Goal: Task Accomplishment & Management: Manage account settings

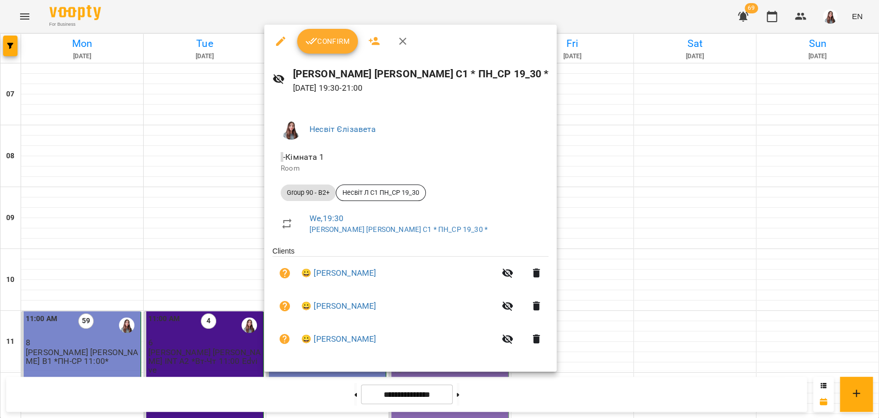
scroll to position [509, 0]
click at [322, 47] on span "Confirm" at bounding box center [327, 41] width 44 height 12
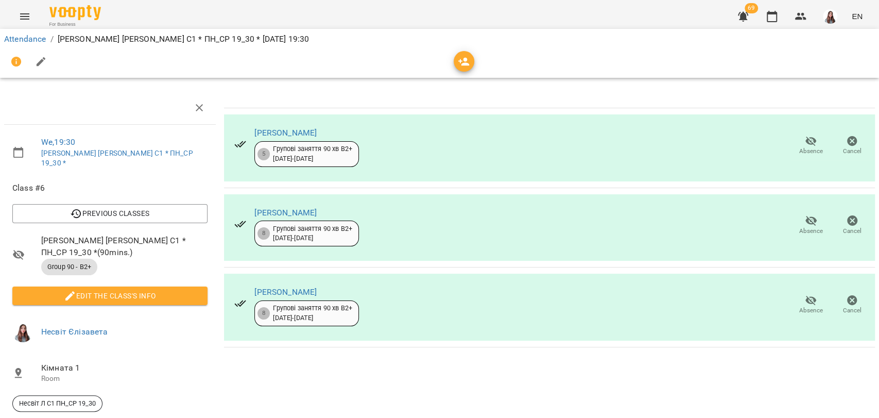
click at [44, 57] on icon "button" at bounding box center [41, 62] width 12 height 12
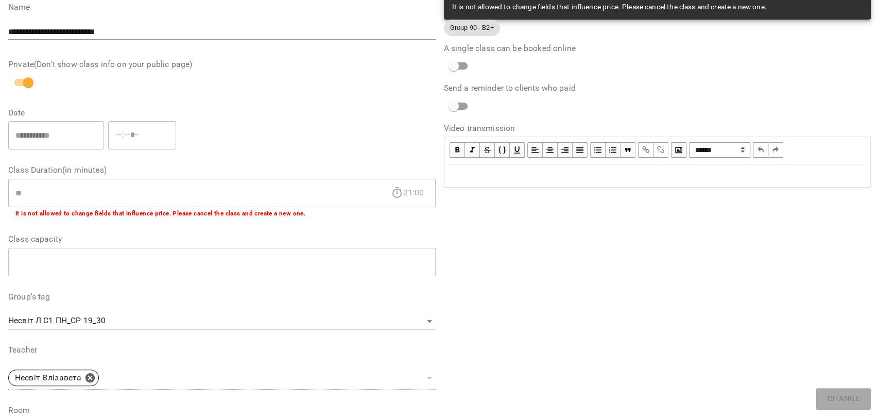
scroll to position [267, 0]
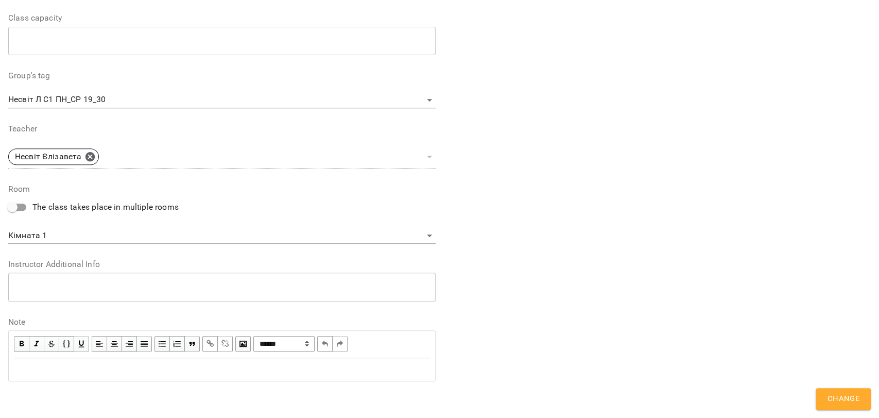
click at [30, 372] on div "Edit text" at bounding box center [222, 369] width 416 height 12
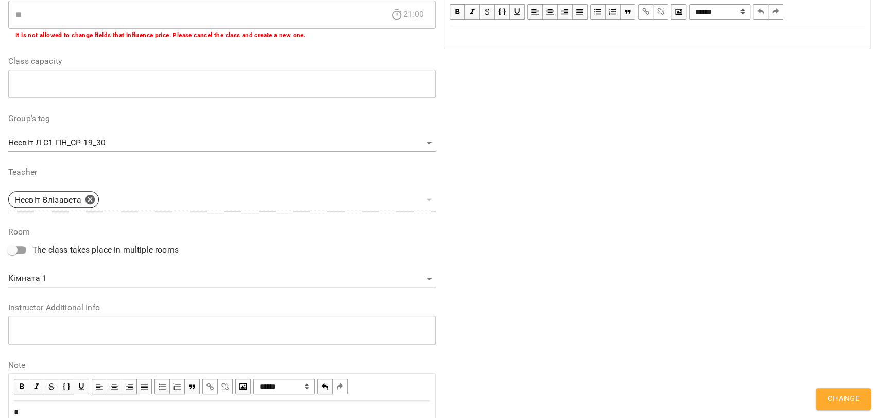
scroll to position [310, 0]
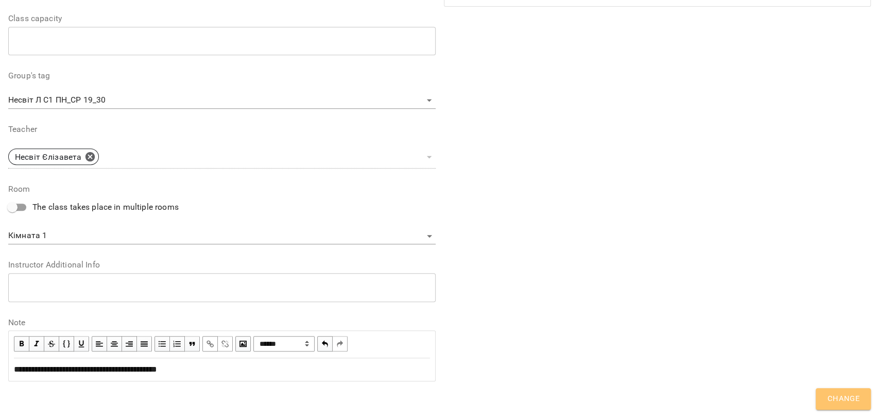
click at [834, 405] on button "Change" at bounding box center [843, 399] width 55 height 22
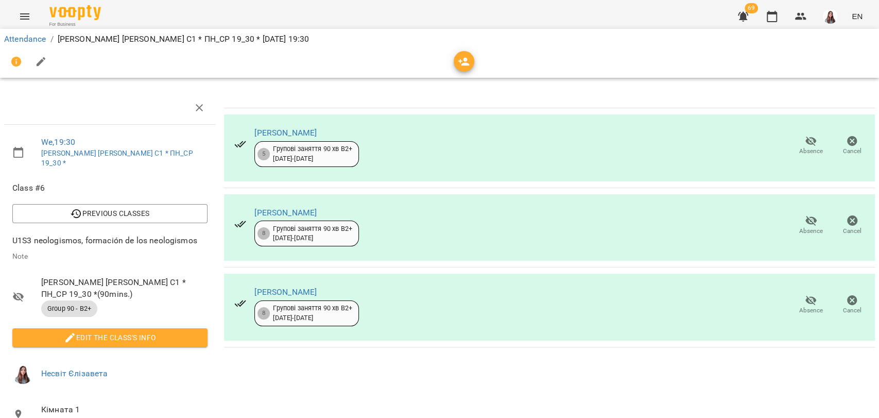
click at [20, 33] on li "Attendance" at bounding box center [25, 39] width 42 height 12
click at [19, 35] on link "Attendance" at bounding box center [25, 39] width 42 height 10
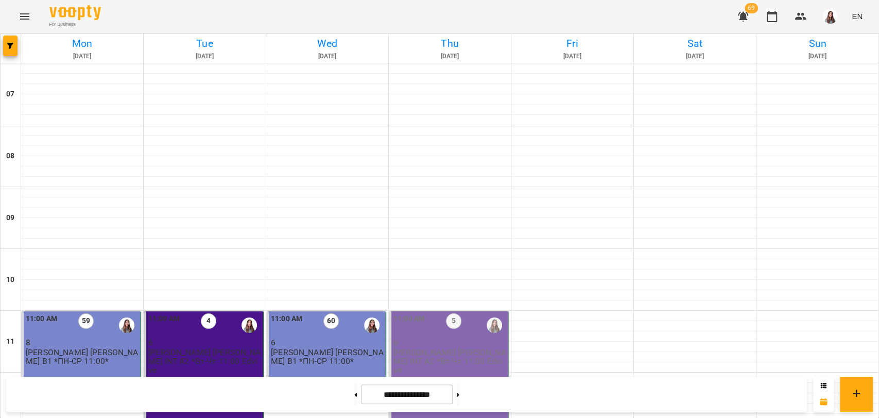
scroll to position [307, 0]
